Goal: Information Seeking & Learning: Learn about a topic

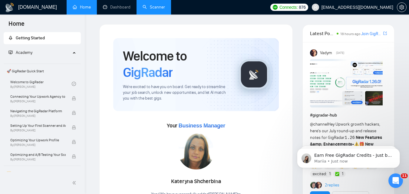
click at [157, 10] on link "Scanner" at bounding box center [154, 7] width 22 height 5
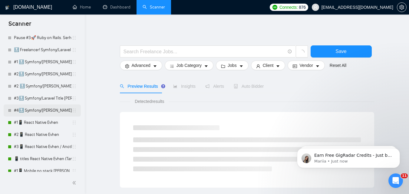
scroll to position [91, 0]
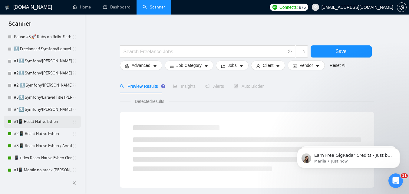
click at [38, 125] on link "#1📱 React Native Evhen" at bounding box center [43, 122] width 58 height 12
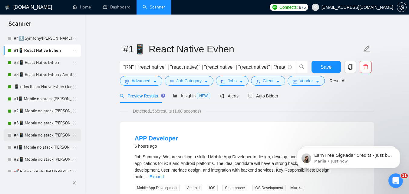
scroll to position [151, 0]
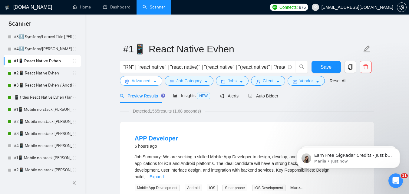
click at [147, 79] on span "Advanced" at bounding box center [141, 81] width 19 height 7
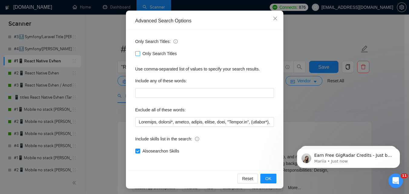
scroll to position [58, 0]
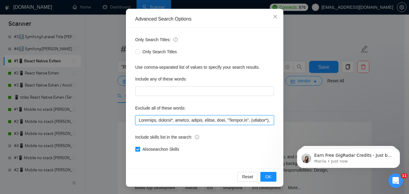
click at [219, 122] on input "text" at bounding box center [204, 120] width 139 height 10
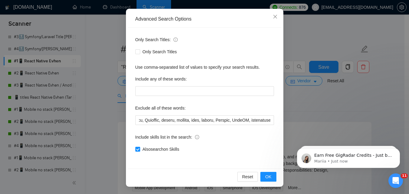
click at [333, 115] on div "Advanced Search Options Only Search Titles: Only Search Titles Use comma-separa…" at bounding box center [204, 97] width 409 height 194
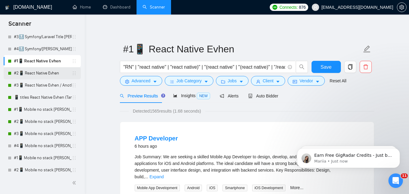
click at [29, 75] on link "#2📱 React Native Evhen" at bounding box center [43, 73] width 58 height 12
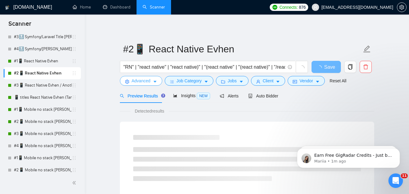
click at [140, 82] on span "Advanced" at bounding box center [141, 81] width 19 height 7
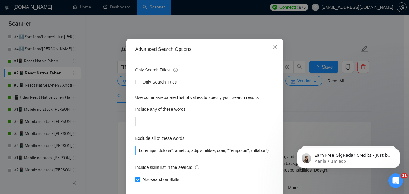
scroll to position [58, 0]
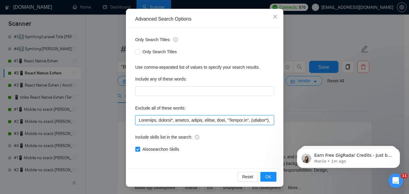
click at [188, 123] on input "text" at bounding box center [204, 120] width 139 height 10
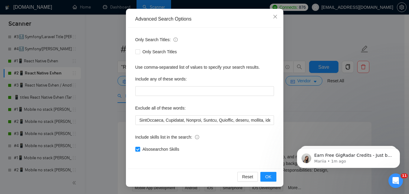
scroll to position [0, 0]
click at [314, 107] on div "Advanced Search Options Only Search Titles: Only Search Titles Use comma-separa…" at bounding box center [204, 97] width 409 height 194
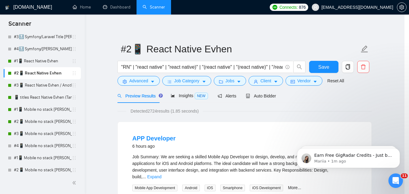
scroll to position [28, 0]
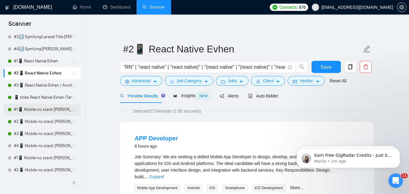
click at [49, 111] on link "#1📱 Mobile no stack [PERSON_NAME] (-iOS)" at bounding box center [43, 110] width 58 height 12
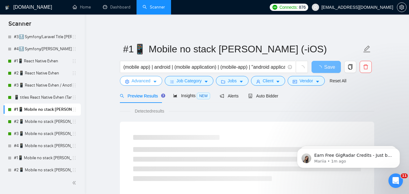
click at [141, 79] on span "Advanced" at bounding box center [141, 81] width 19 height 7
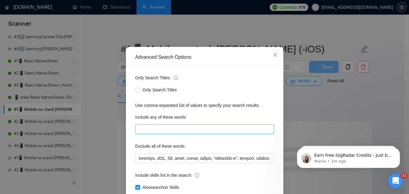
scroll to position [30, 0]
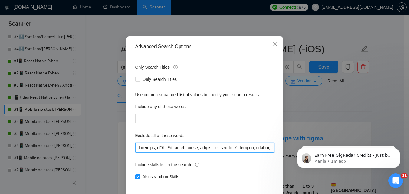
click at [196, 151] on input "text" at bounding box center [204, 148] width 139 height 10
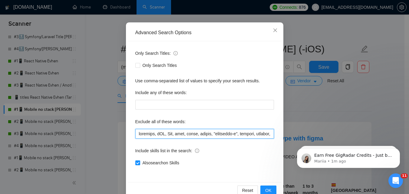
scroll to position [58, 0]
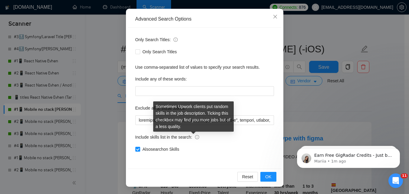
click at [195, 136] on icon "info-circle" at bounding box center [197, 137] width 4 height 4
click at [140, 147] on input "Also search on Skills" at bounding box center [137, 149] width 4 height 4
click at [195, 136] on icon "info-circle" at bounding box center [197, 137] width 4 height 4
click at [140, 147] on input "Also search on Skills" at bounding box center [137, 149] width 4 height 4
checkbox input "true"
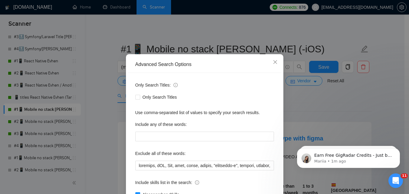
scroll to position [0, 0]
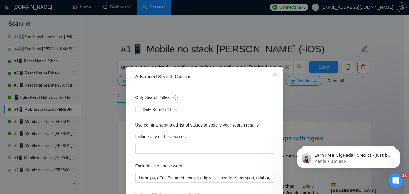
click at [298, 103] on div "Advanced Search Options Only Search Titles: Only Search Titles Use comma-separa…" at bounding box center [204, 97] width 409 height 194
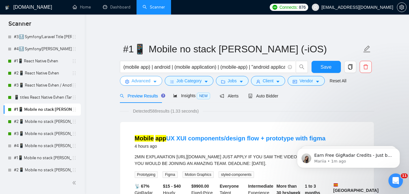
click at [147, 80] on span "Advanced" at bounding box center [141, 81] width 19 height 7
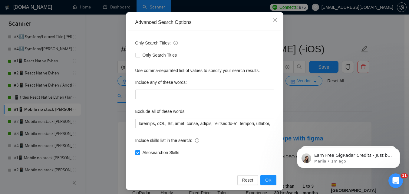
scroll to position [58, 0]
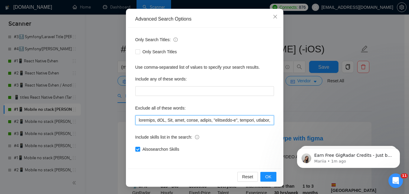
click at [244, 122] on input "text" at bounding box center [204, 120] width 139 height 10
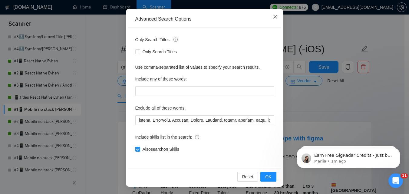
scroll to position [0, 0]
click at [273, 16] on icon "close" at bounding box center [275, 17] width 4 height 4
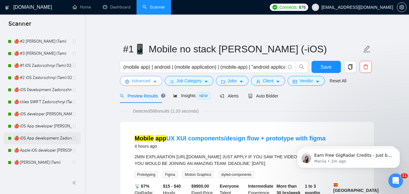
scroll to position [428, 0]
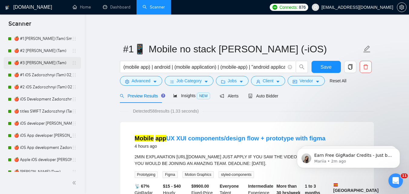
click at [29, 65] on link "🍎 #3 [PERSON_NAME] (Tam)" at bounding box center [43, 63] width 58 height 12
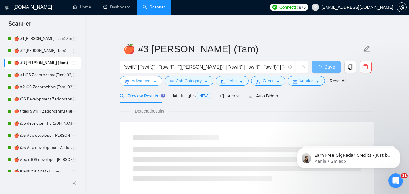
click at [138, 81] on span "Advanced" at bounding box center [141, 81] width 19 height 7
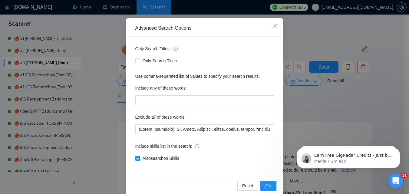
scroll to position [58, 0]
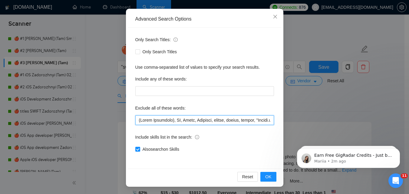
click at [223, 121] on input "text" at bounding box center [204, 120] width 139 height 10
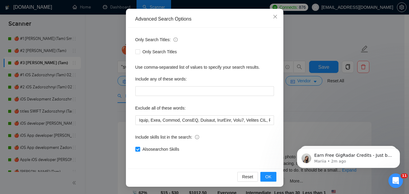
scroll to position [0, 0]
click at [320, 104] on div "Advanced Search Options Only Search Titles: Only Search Titles Use comma-separa…" at bounding box center [204, 97] width 409 height 194
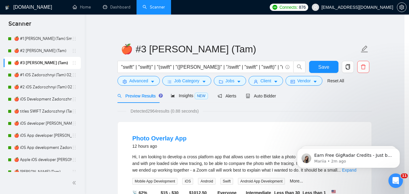
scroll to position [28, 0]
